Goal: Submit feedback/report problem: Submit feedback/report problem

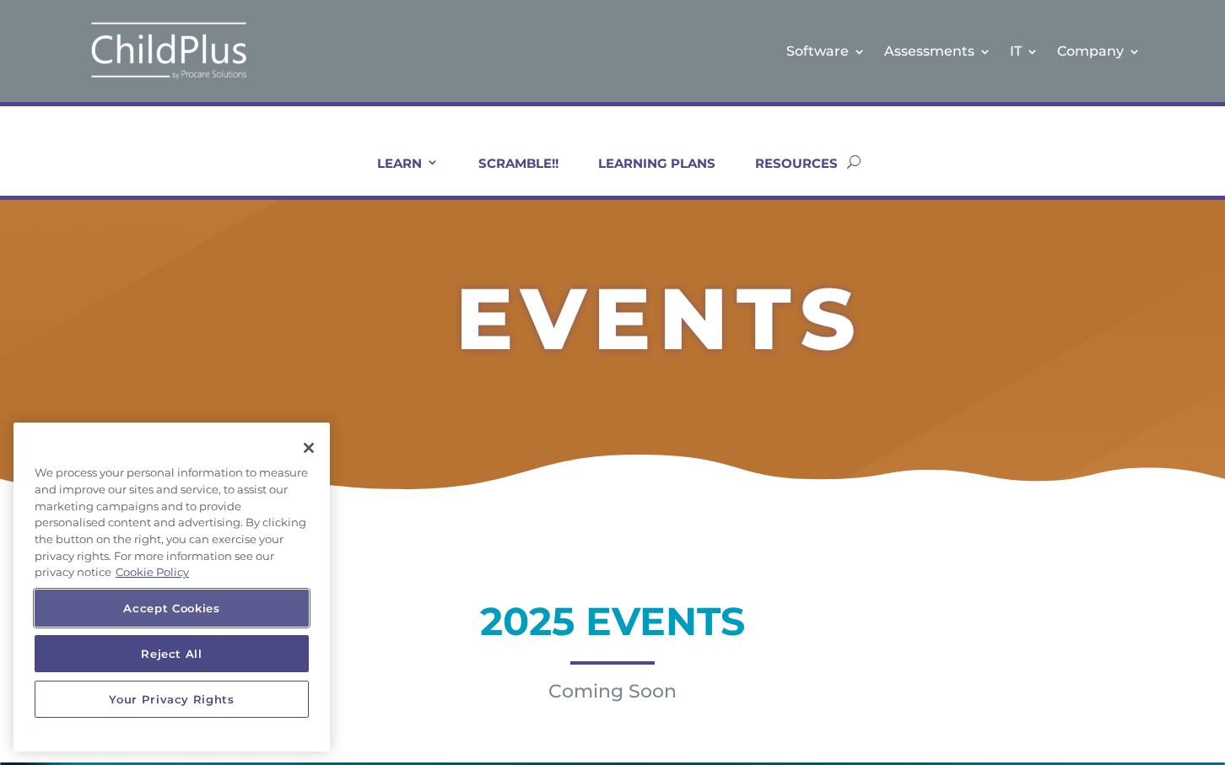
click at [205, 607] on button "Accept Cookies" at bounding box center [172, 608] width 274 height 37
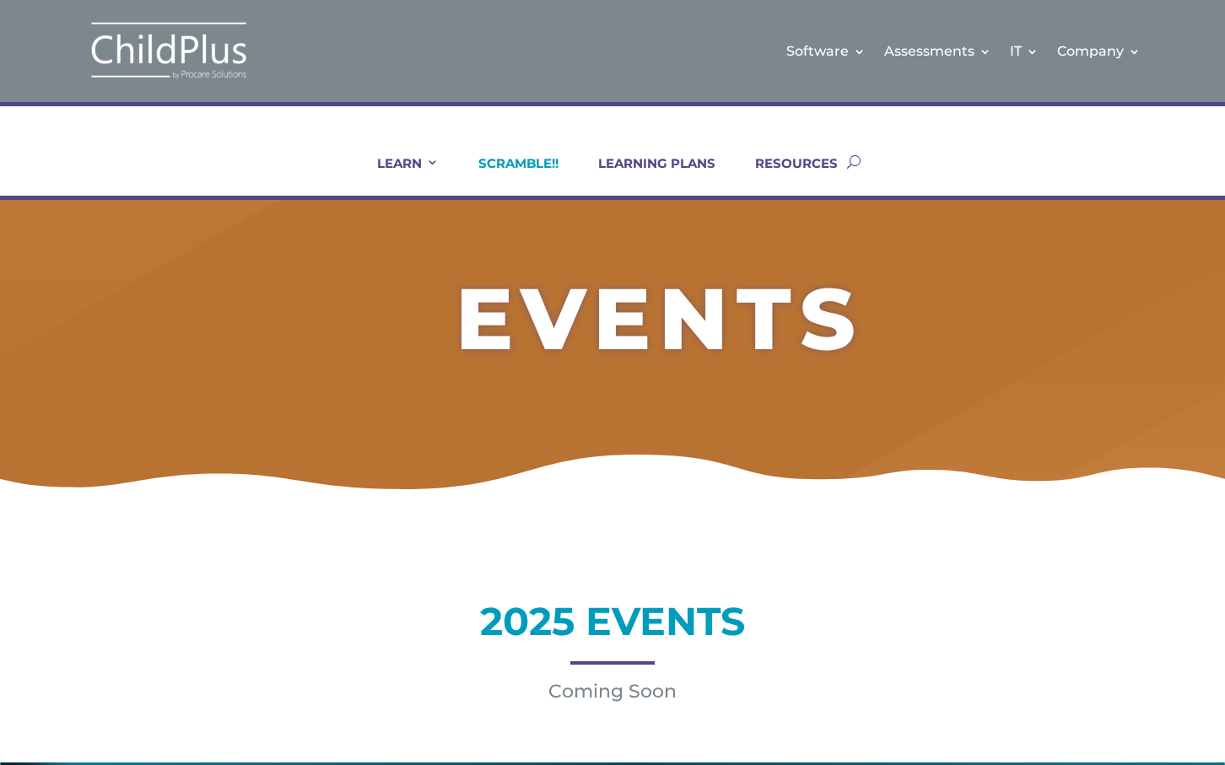
click at [532, 161] on link "SCRAMBLE!!" at bounding box center [507, 175] width 101 height 40
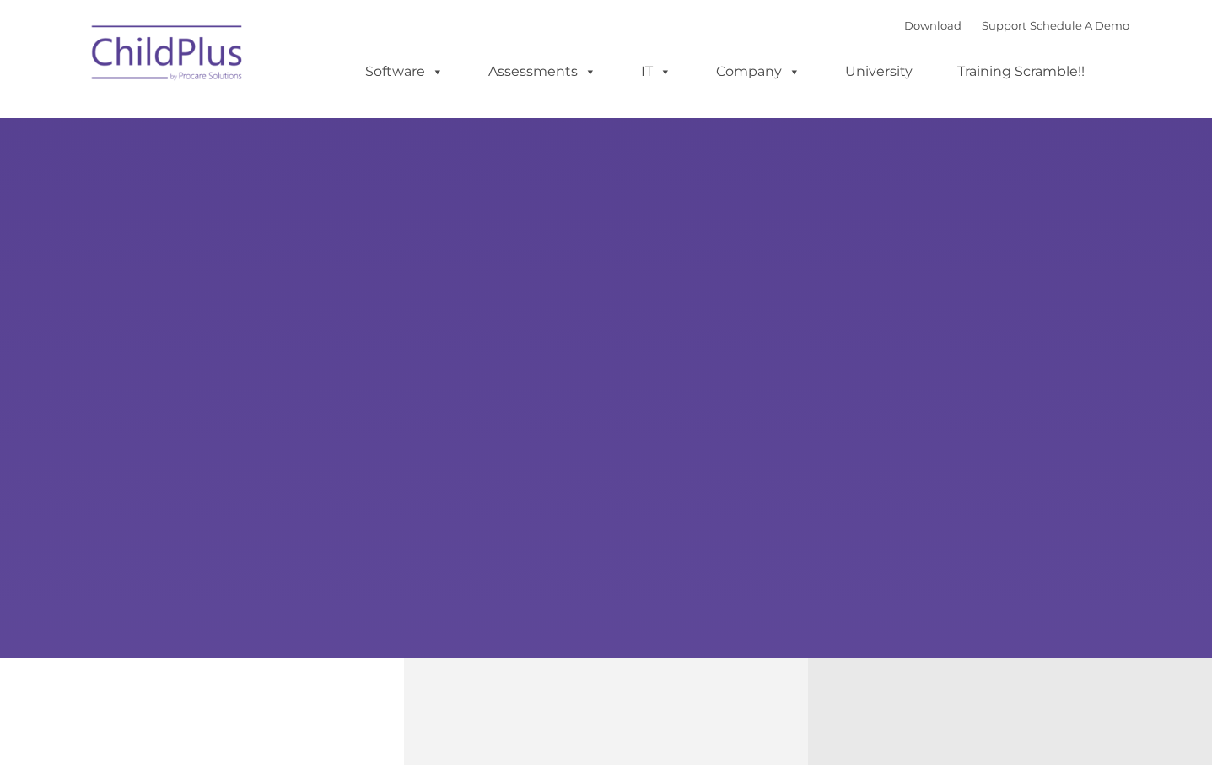
type input ""
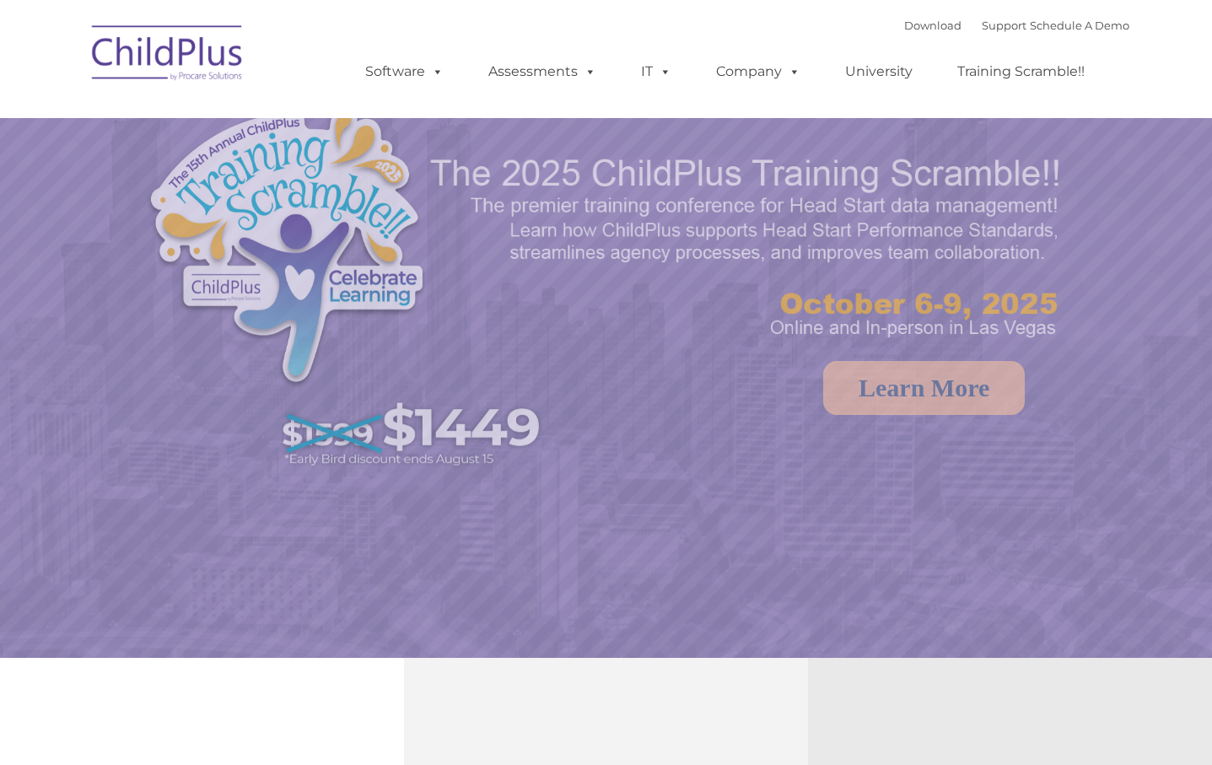
select select "MEDIUM"
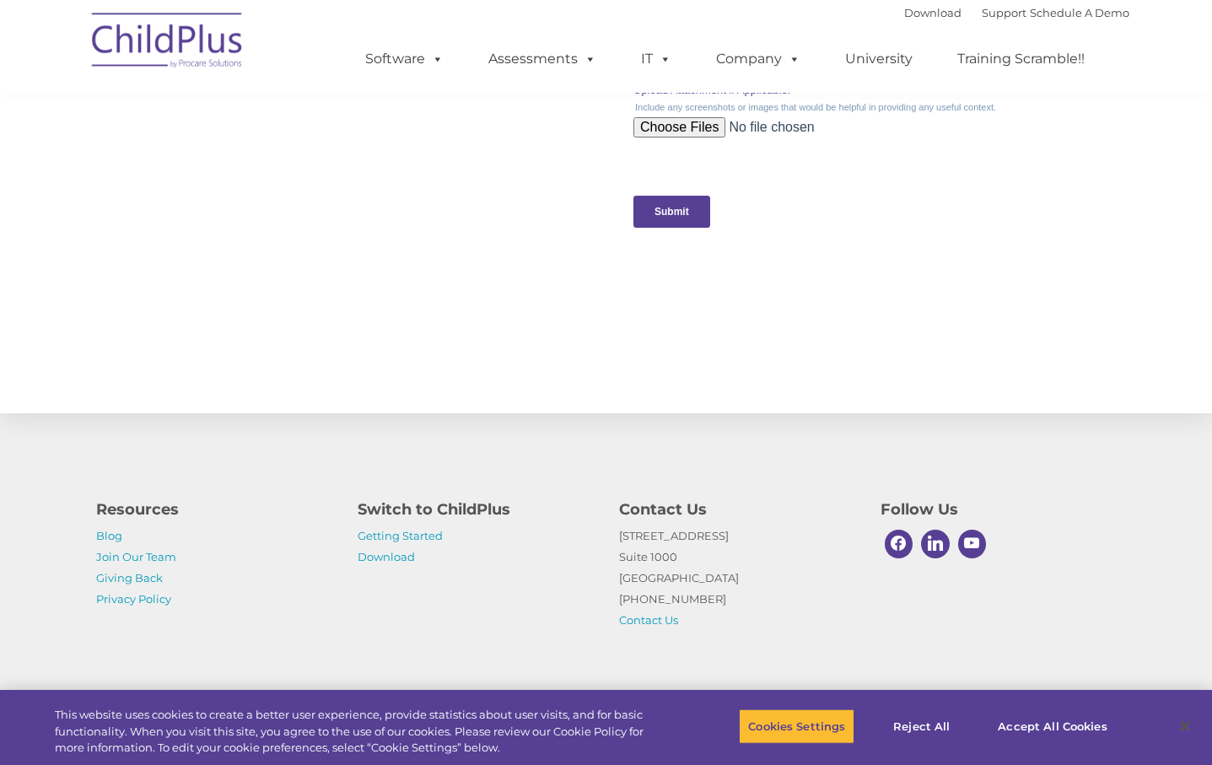
scroll to position [1715, 0]
click at [635, 624] on link "Contact Us" at bounding box center [648, 619] width 59 height 13
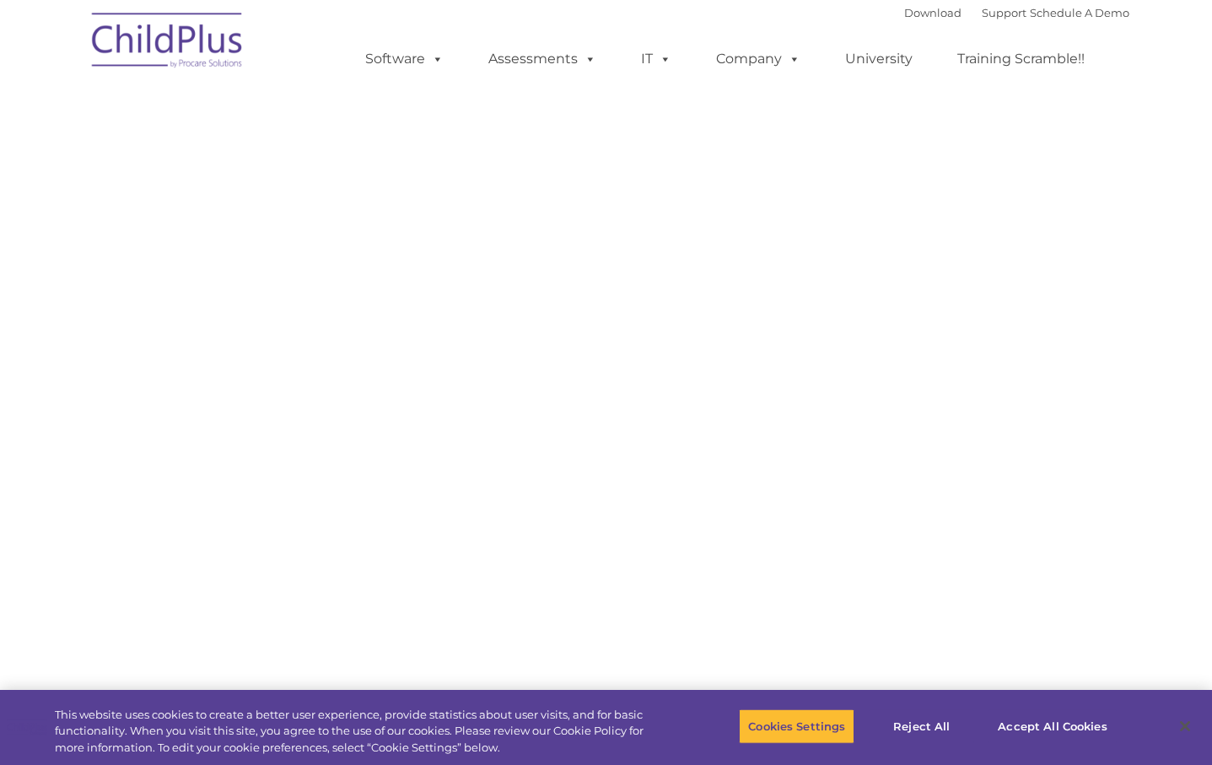
select select "MEDIUM"
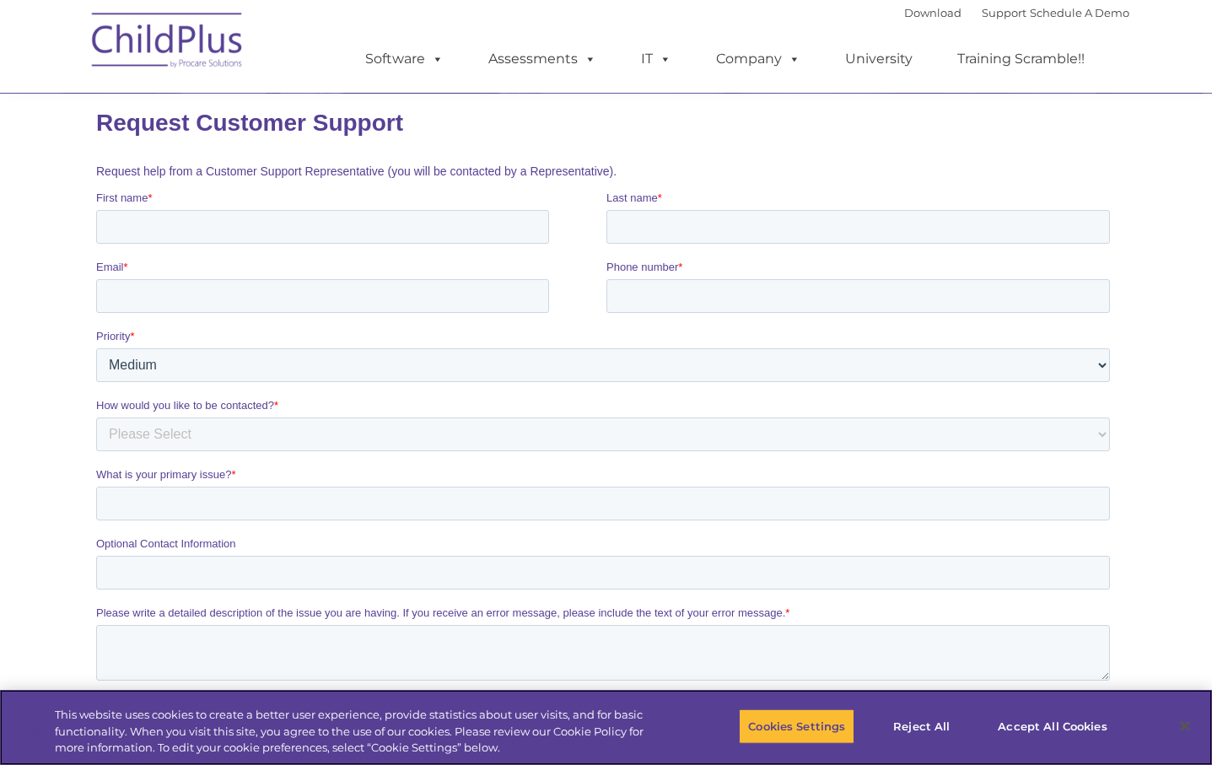
scroll to position [169, 0]
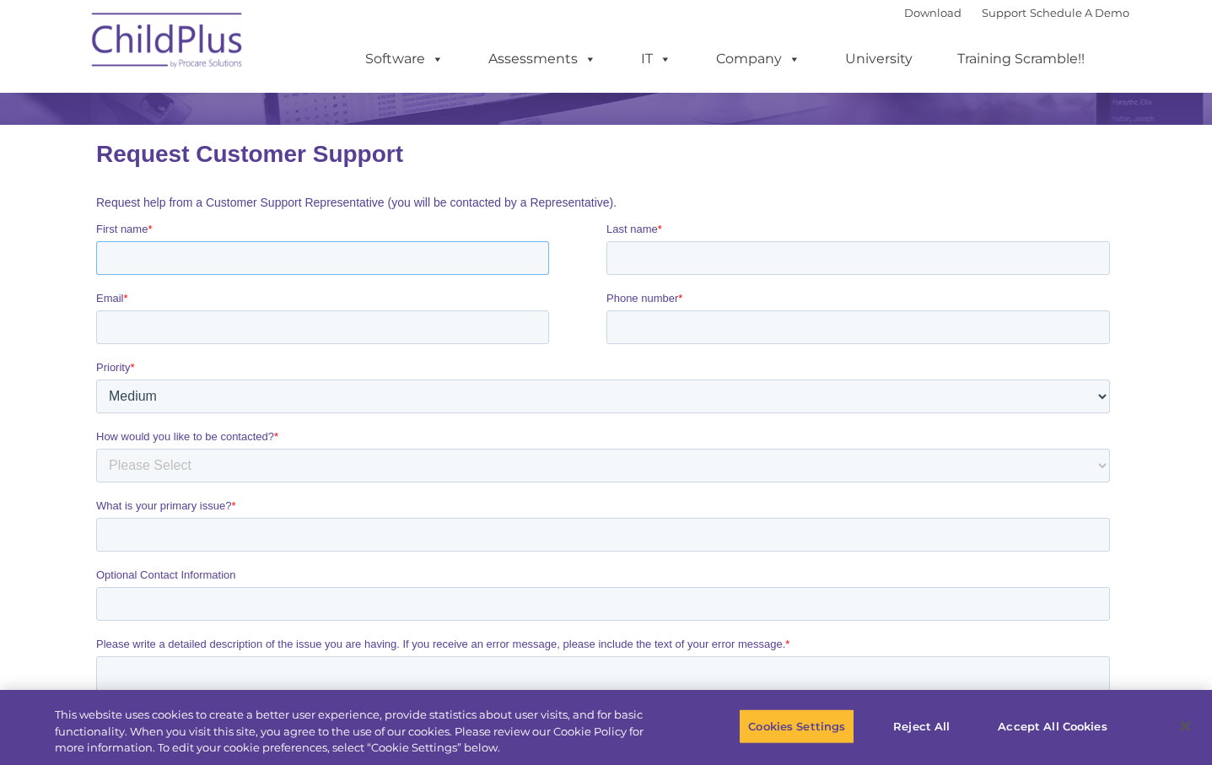
click at [183, 256] on input "First name *" at bounding box center [321, 258] width 453 height 34
type input "Marla"
click at [629, 259] on input "Last name *" at bounding box center [858, 258] width 504 height 34
type input "Twining"
click at [206, 327] on input "Email *" at bounding box center [321, 327] width 453 height 34
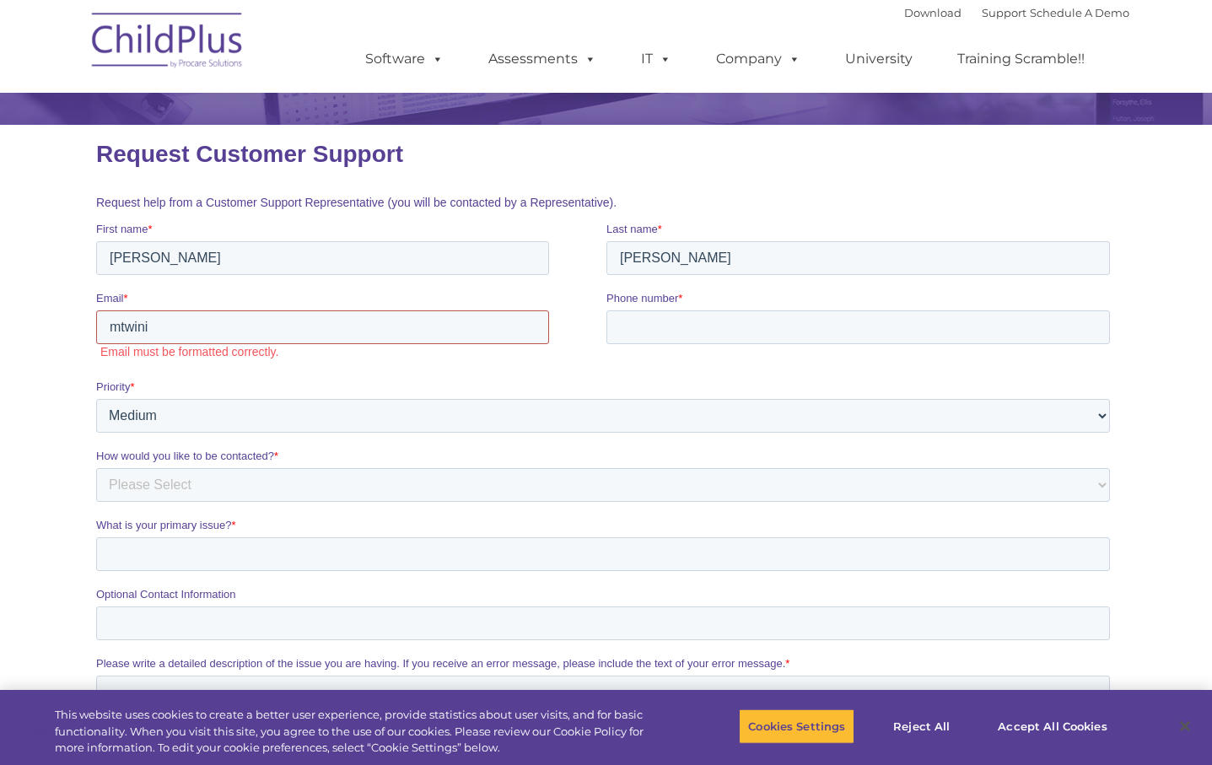
type input "mtwining@adrian.k12.mi.us"
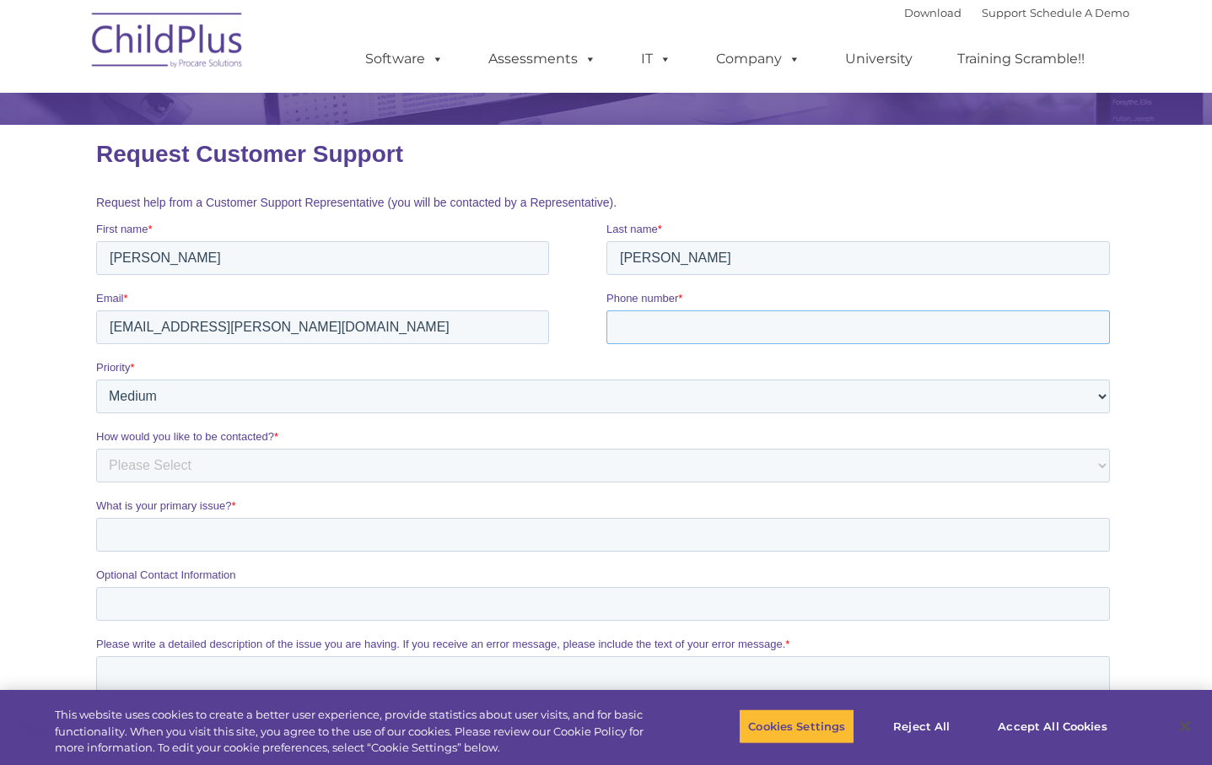
click at [671, 332] on input "Phone number *" at bounding box center [858, 327] width 504 height 34
type input "517.263.2468"
click at [1102, 393] on select "Please Select Low Medium High" at bounding box center [602, 397] width 1014 height 34
select select "HIGH"
click at [95, 380] on select "Please Select Low Medium High" at bounding box center [602, 397] width 1014 height 34
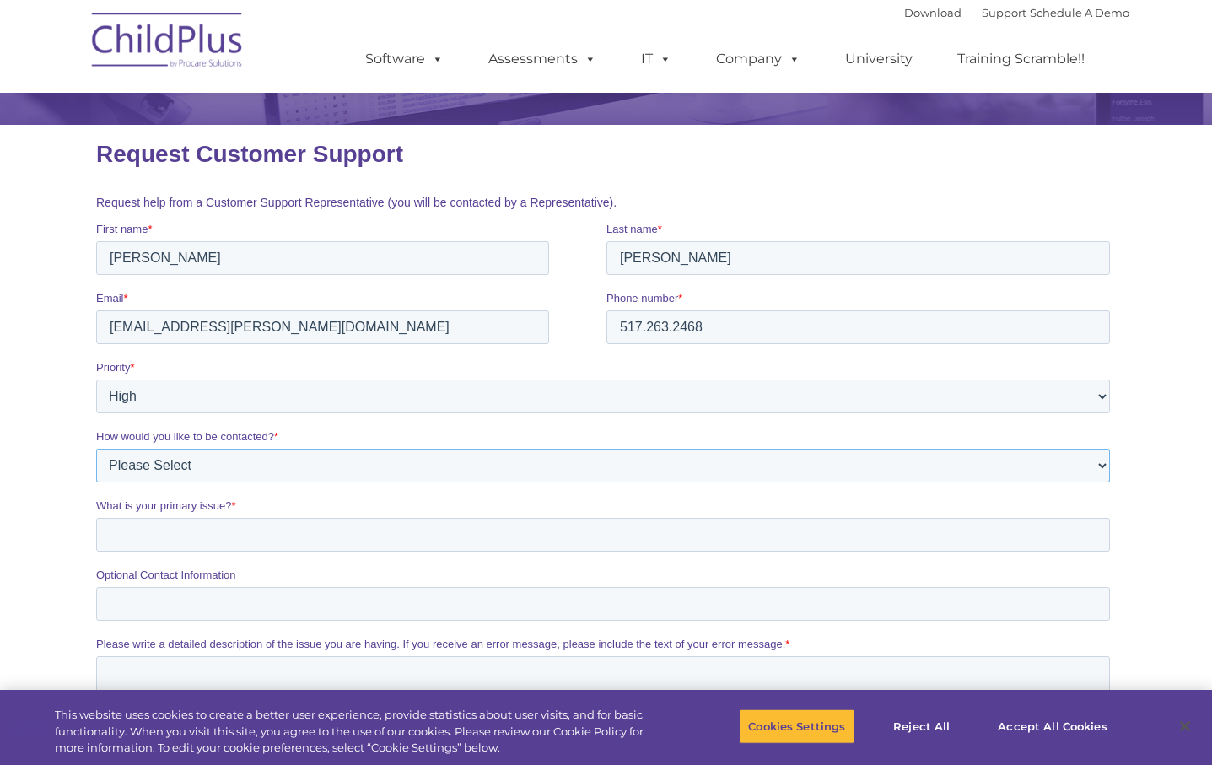
click at [213, 472] on select "Please Select Phone Email" at bounding box center [602, 466] width 1014 height 34
select select "Email"
click at [95, 449] on select "Please Select Phone Email" at bounding box center [602, 466] width 1014 height 34
click at [166, 527] on input "What is your primary issue? *" at bounding box center [602, 535] width 1014 height 34
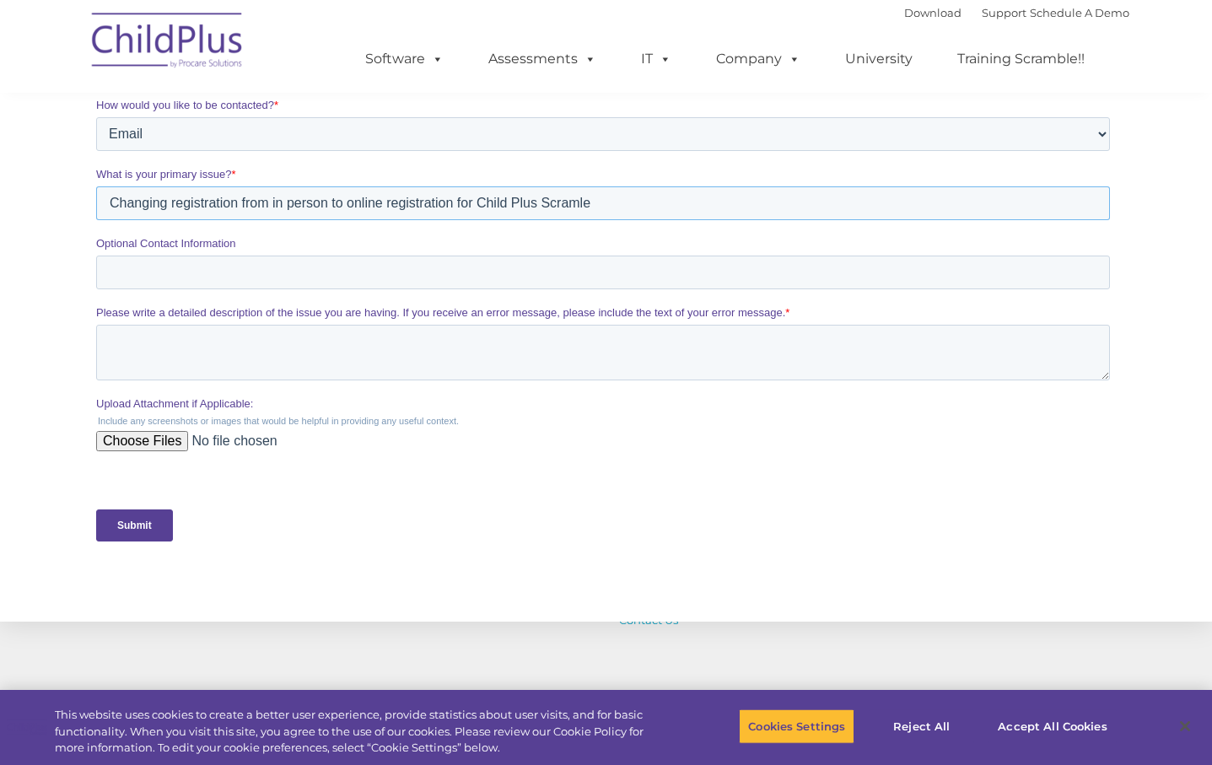
scroll to position [506, 0]
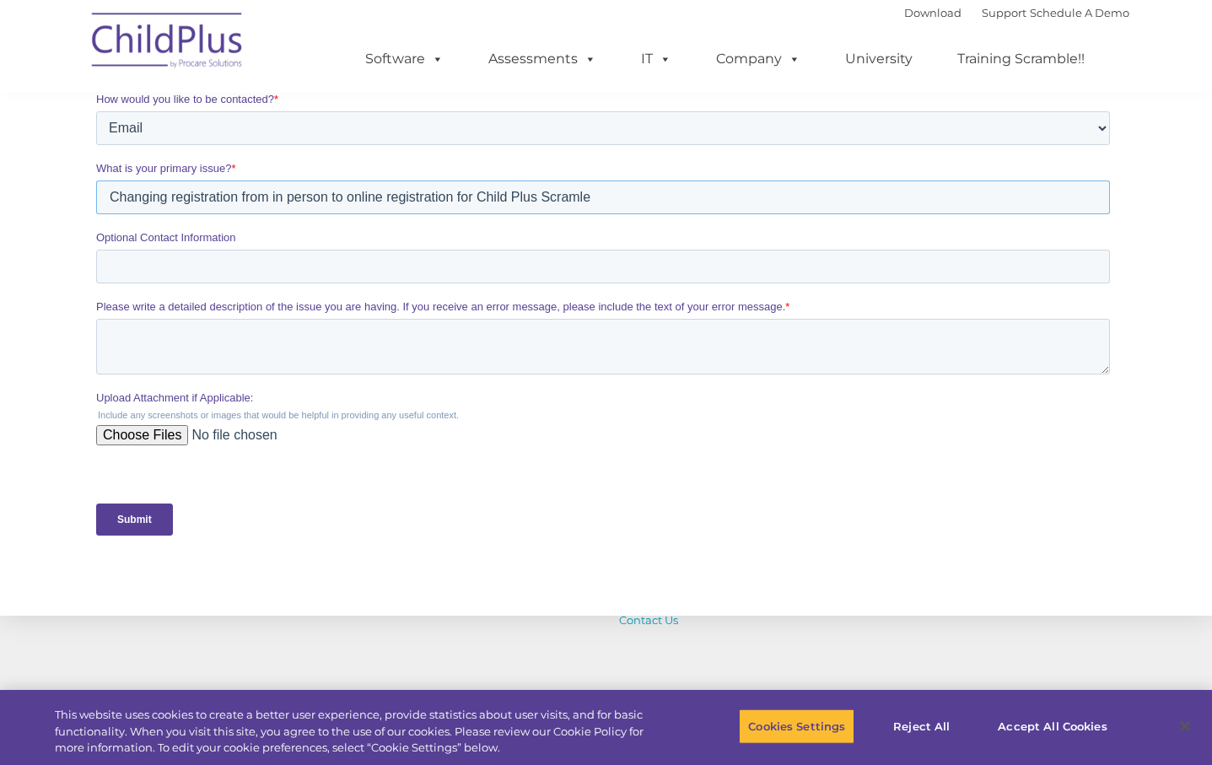
type input "Changing registration from in person to online registration for Child Plus Scra…"
click at [165, 336] on textarea "Please write a detailed description of the issue you are having. If you receive…" at bounding box center [602, 347] width 1014 height 56
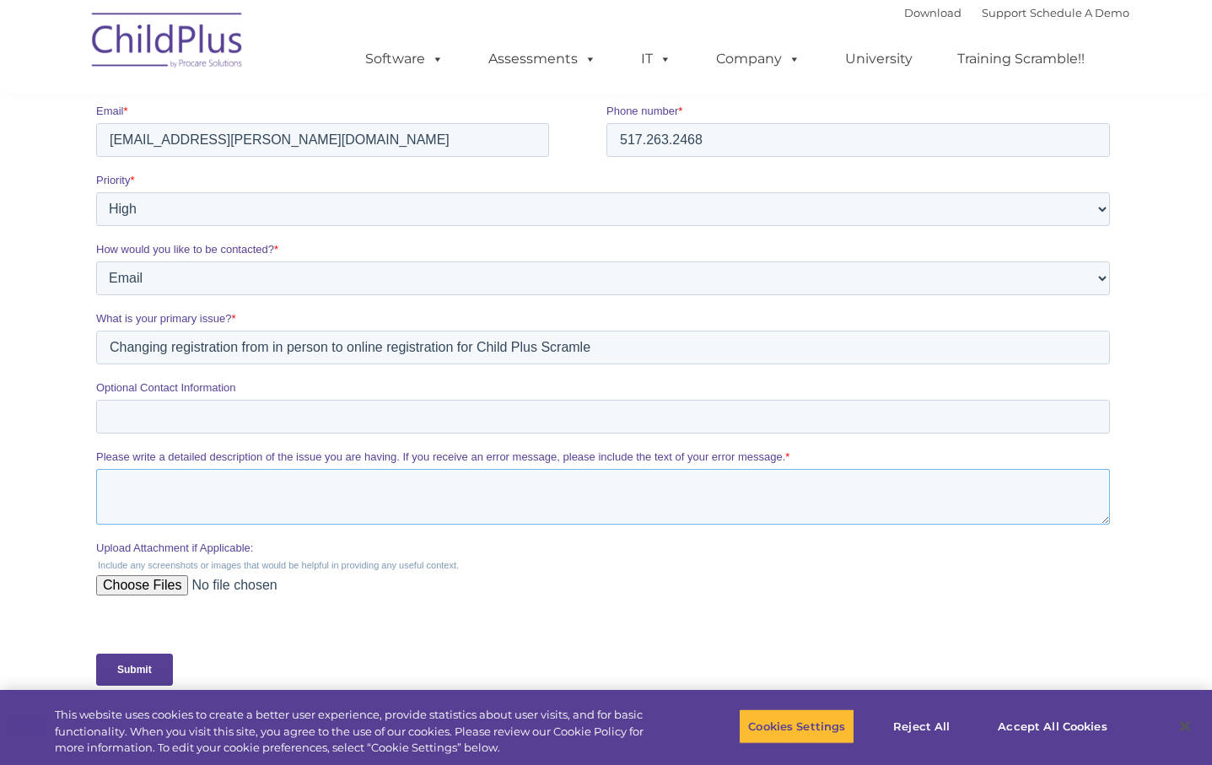
scroll to position [336, 0]
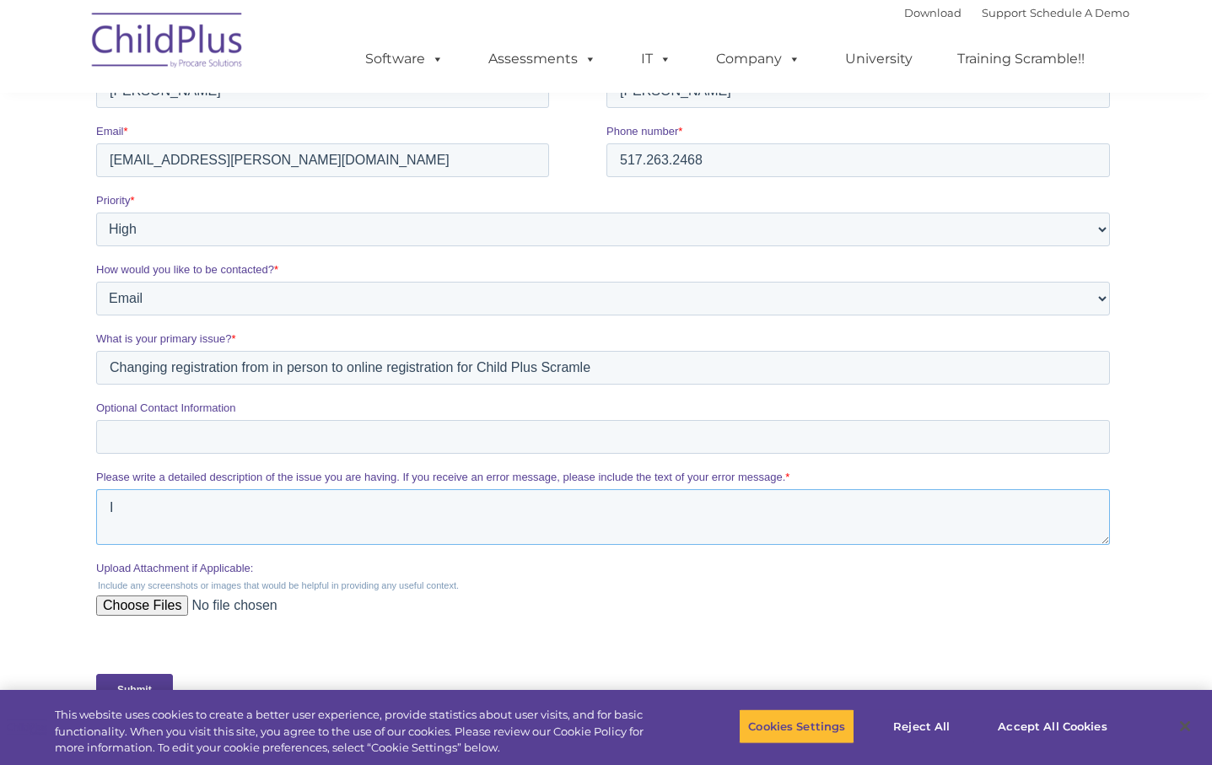
type textarea "I"
type textarea "Christine Scott and Mary Bruggenwirth both registered to in person training but…"
click at [898, 58] on link "University" at bounding box center [878, 59] width 101 height 34
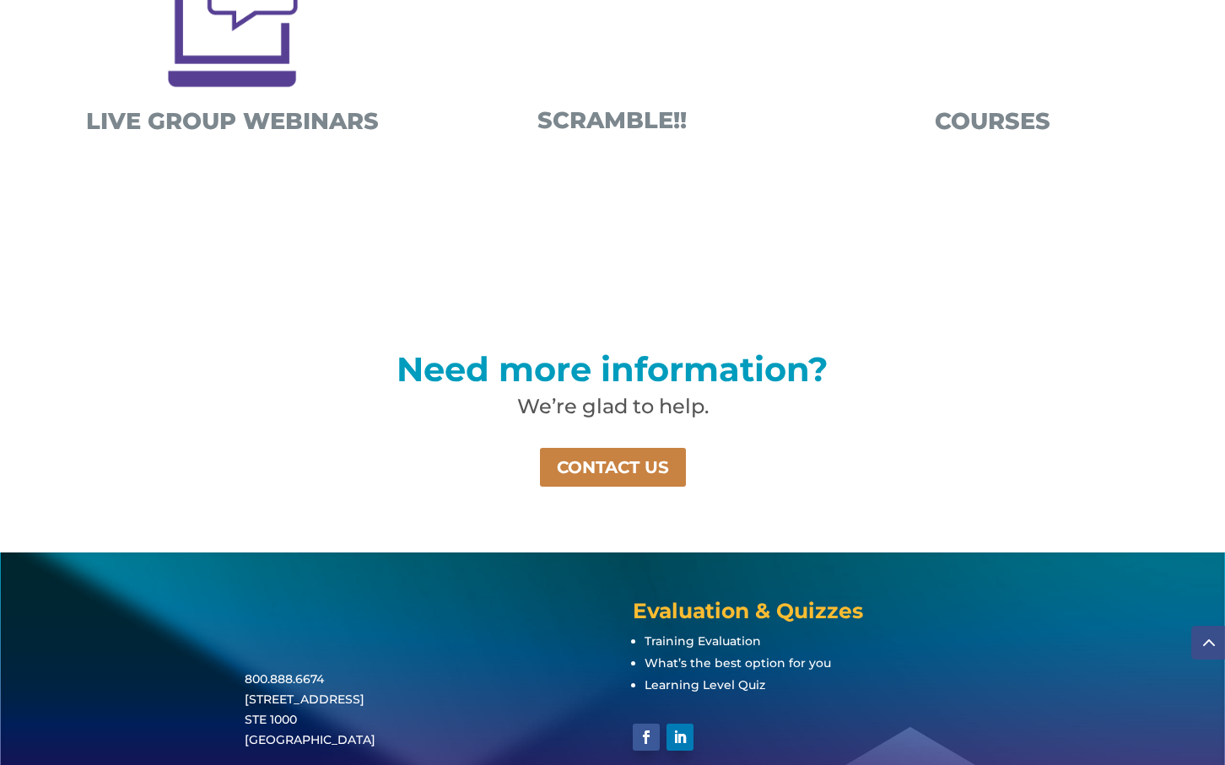
scroll to position [1012, 0]
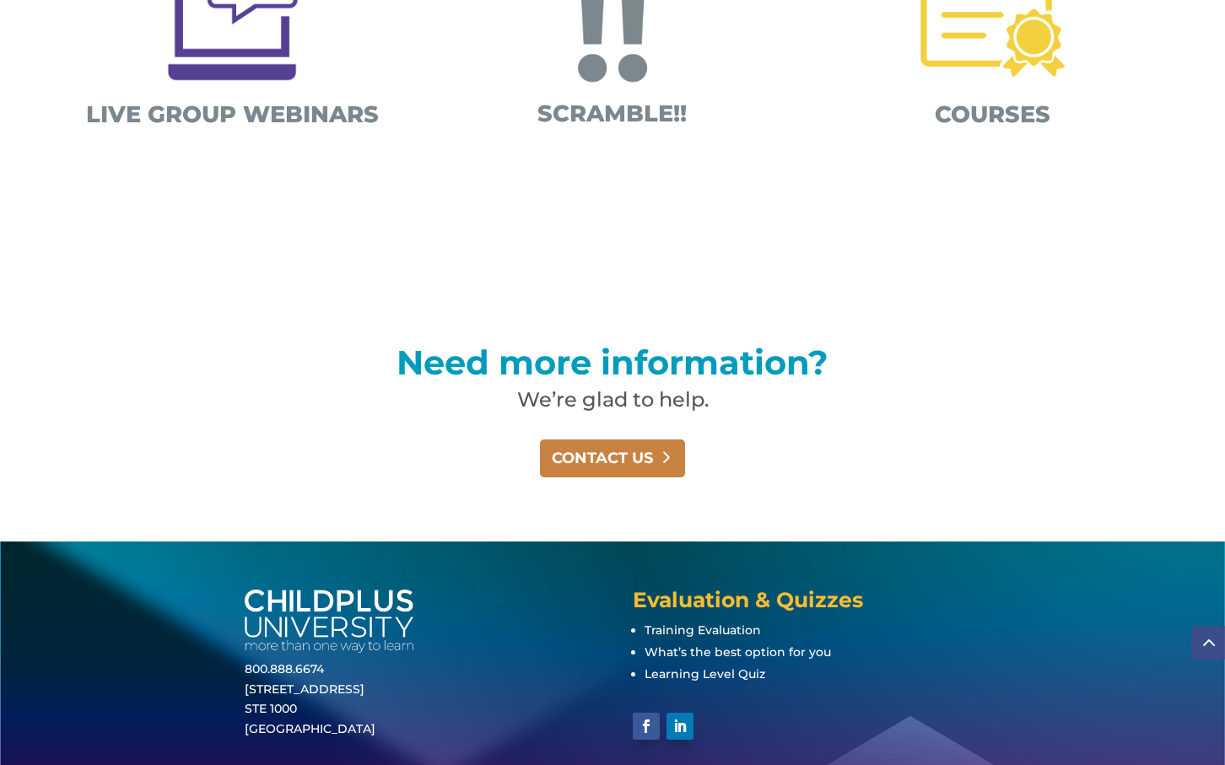
click at [586, 461] on link "CONTACT US" at bounding box center [613, 459] width 146 height 38
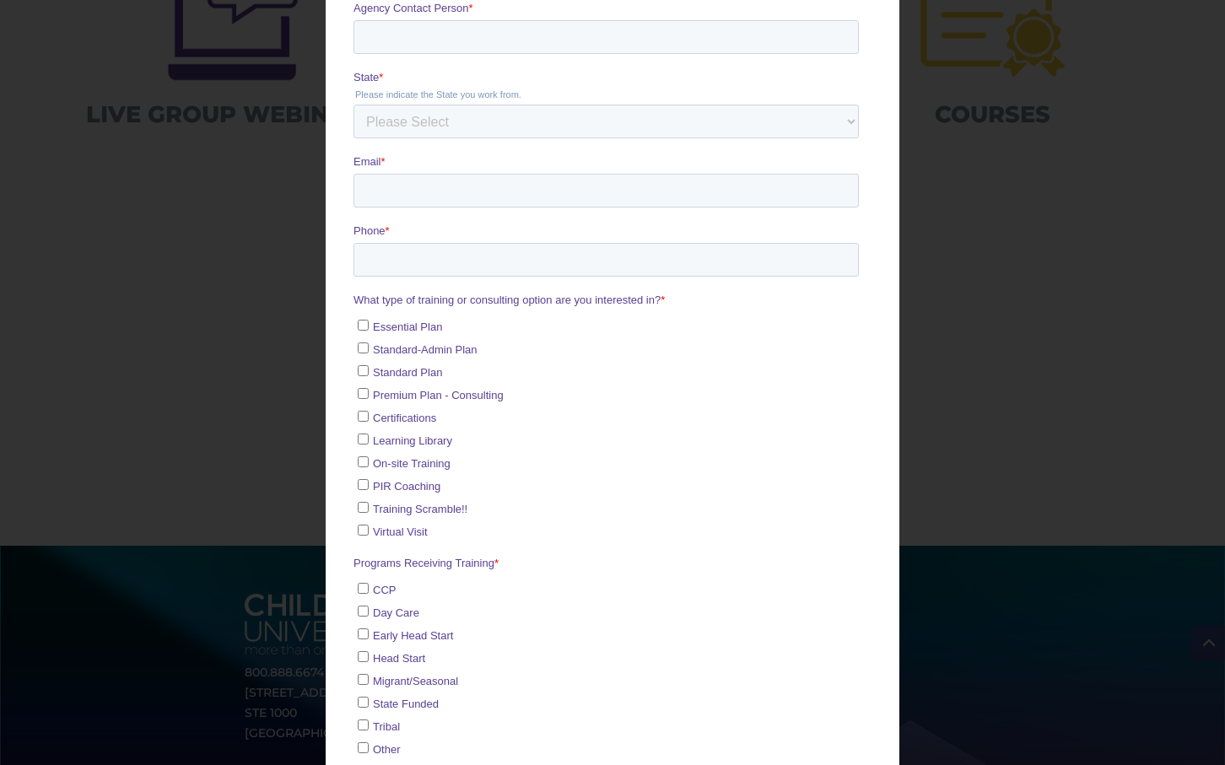
scroll to position [0, 0]
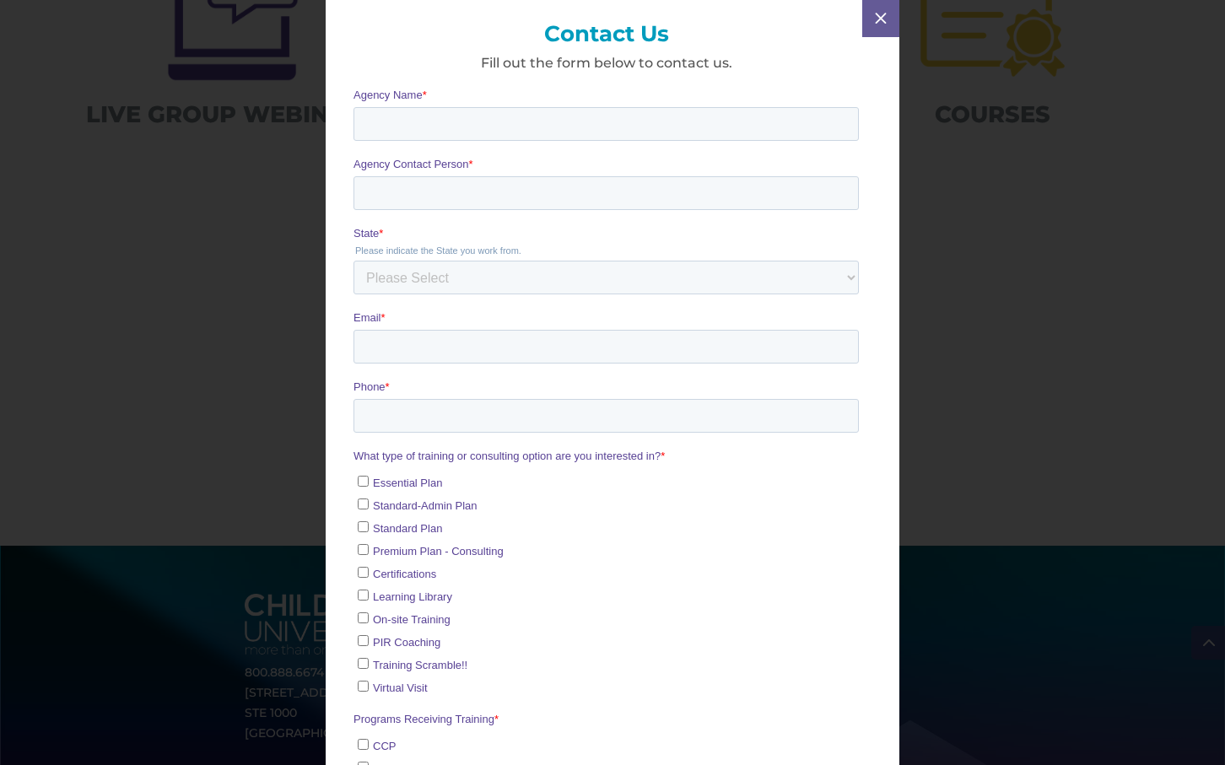
click at [885, 17] on span "M" at bounding box center [881, 19] width 24 height 24
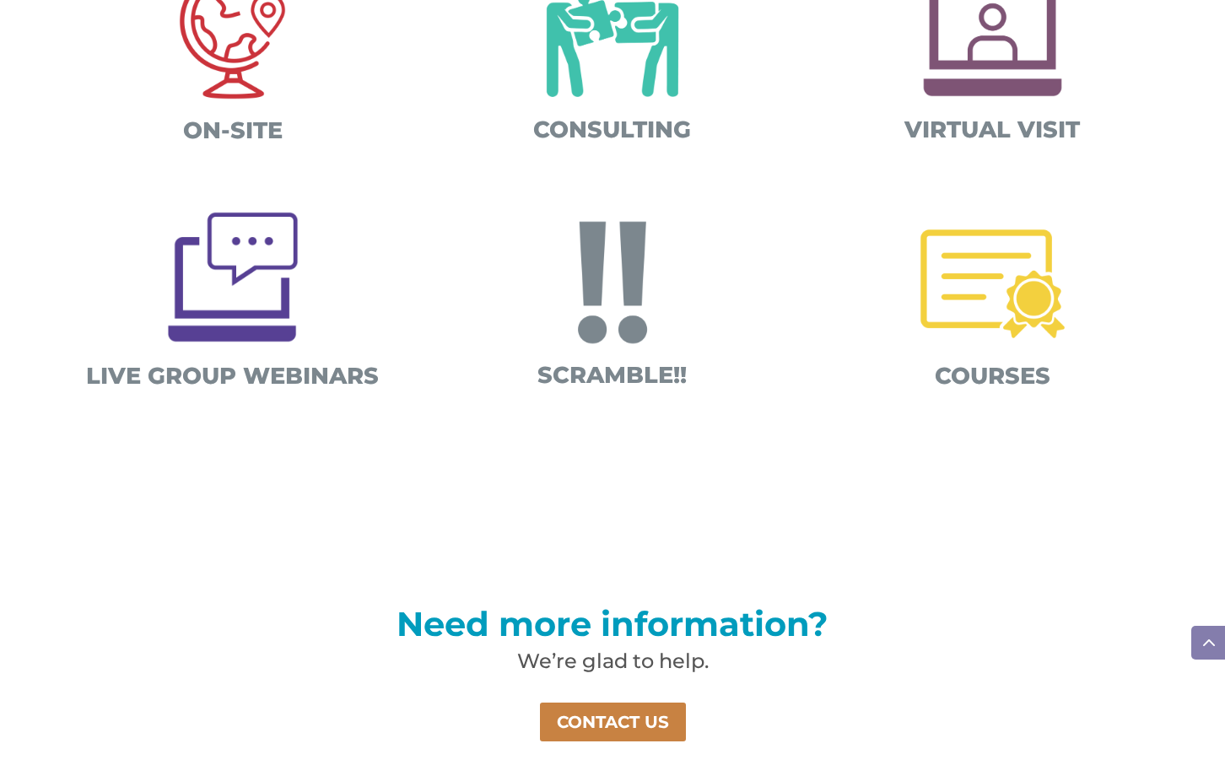
scroll to position [749, 0]
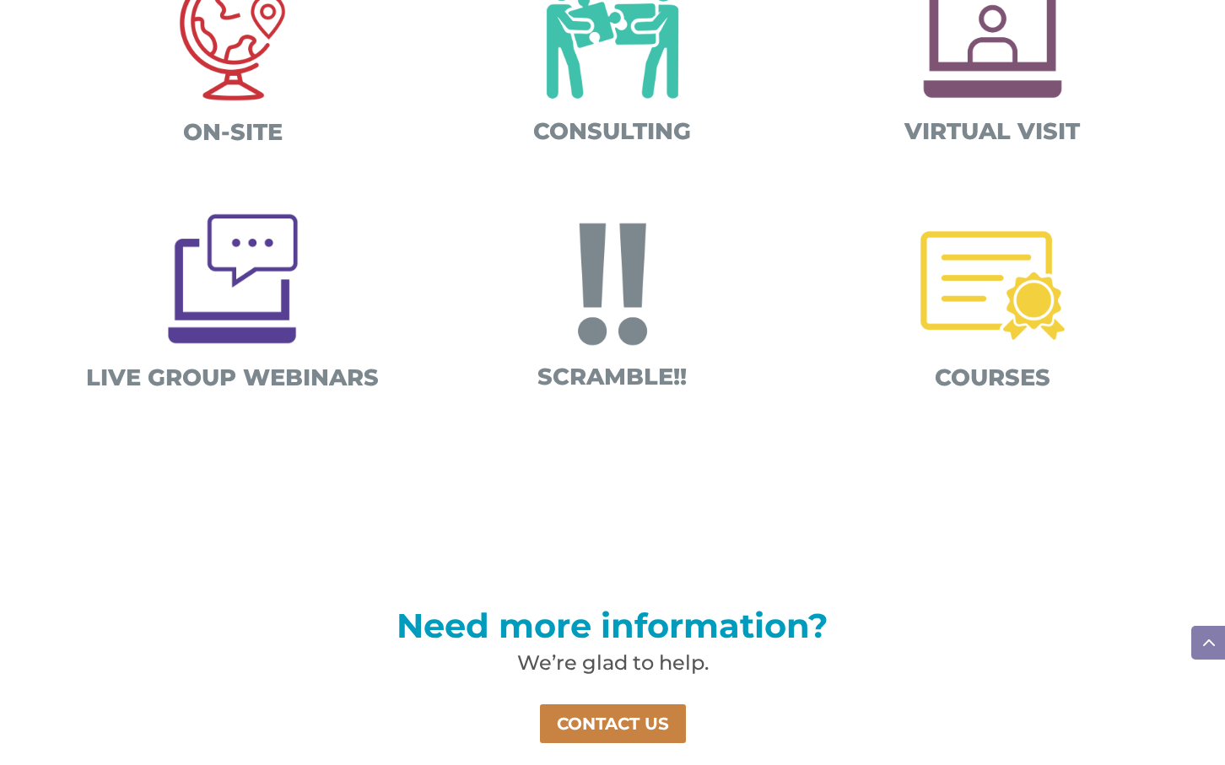
click at [607, 318] on img at bounding box center [613, 285] width 176 height 176
